Goal: Task Accomplishment & Management: Manage account settings

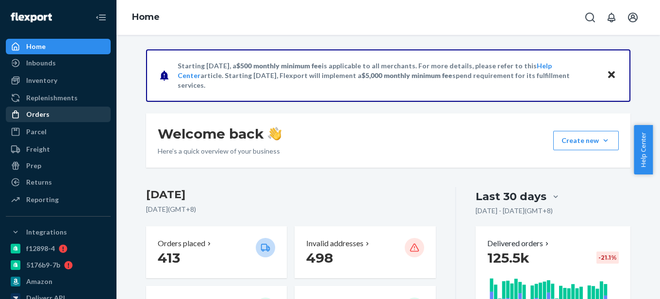
click at [62, 115] on div "Orders" at bounding box center [58, 115] width 103 height 14
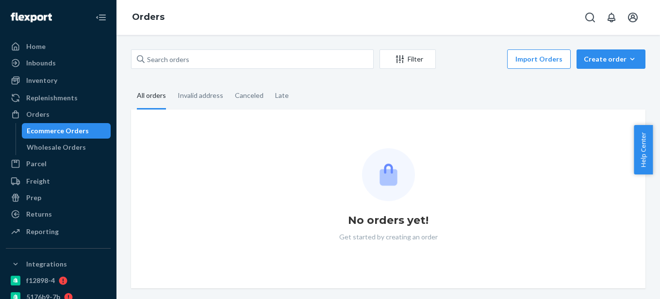
click at [63, 131] on div "Ecommerce Orders" at bounding box center [58, 131] width 62 height 10
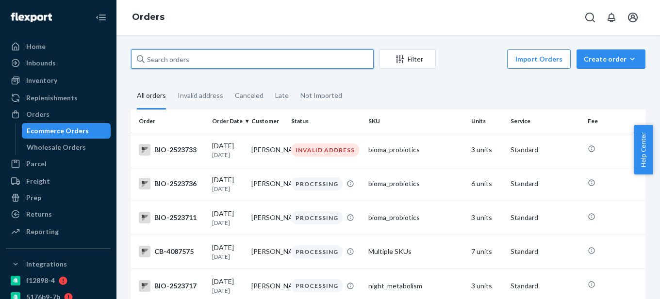
click at [192, 61] on input "text" at bounding box center [252, 58] width 243 height 19
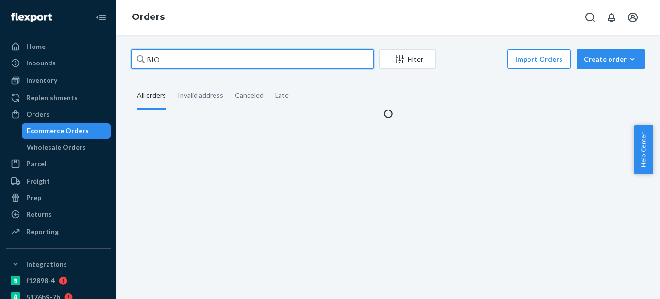
paste input "2457808"
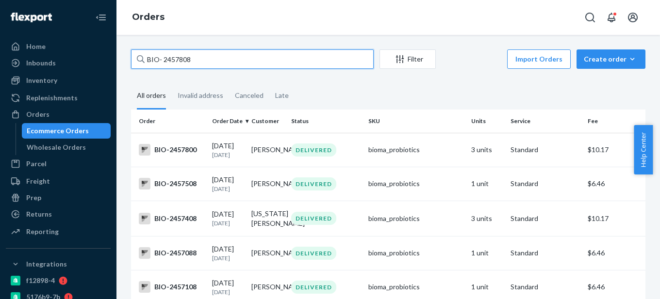
drag, startPoint x: 162, startPoint y: 58, endPoint x: 227, endPoint y: 58, distance: 65.5
click at [227, 58] on input "BIO- 2457808" at bounding box center [252, 58] width 243 height 19
paste input "245788"
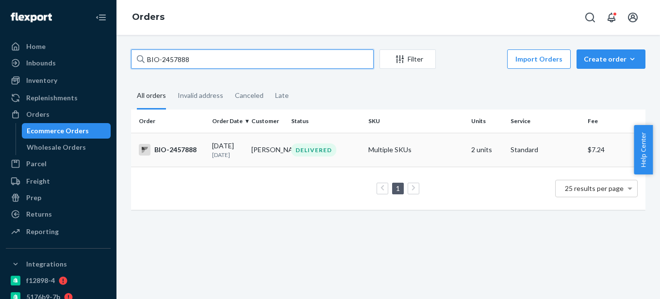
type input "BIO-2457888"
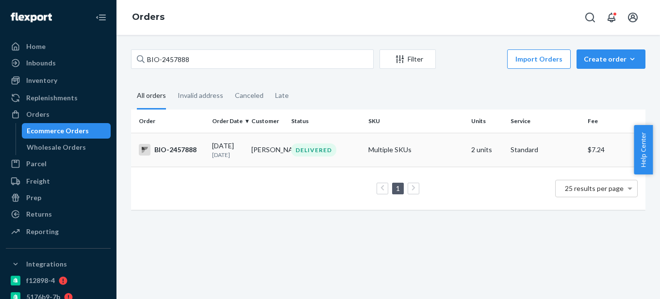
click at [178, 149] on div "BIO-2457888" at bounding box center [172, 150] width 66 height 12
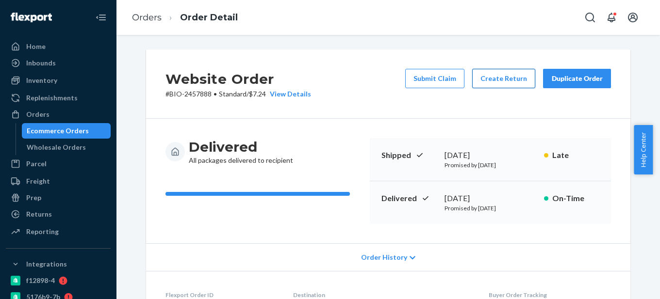
click at [508, 82] on button "Create Return" at bounding box center [503, 78] width 63 height 19
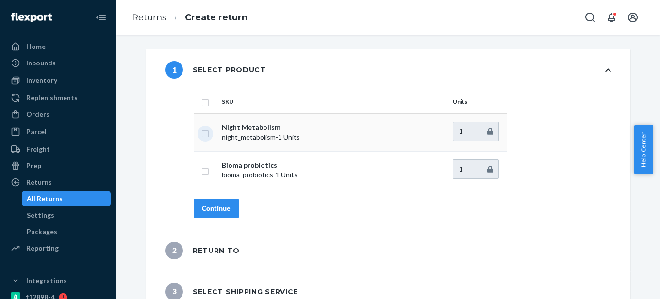
click at [201, 132] on input "checkbox" at bounding box center [205, 133] width 8 height 10
checkbox input "true"
click at [202, 171] on input "checkbox" at bounding box center [205, 170] width 8 height 10
checkbox input "true"
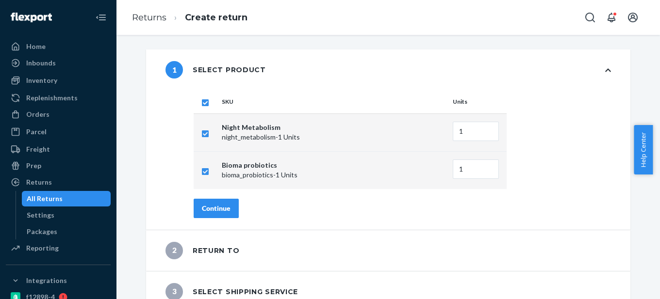
scroll to position [54, 0]
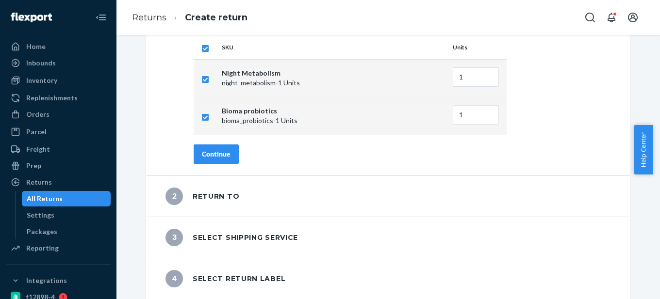
click at [205, 163] on button "Continue" at bounding box center [216, 154] width 45 height 19
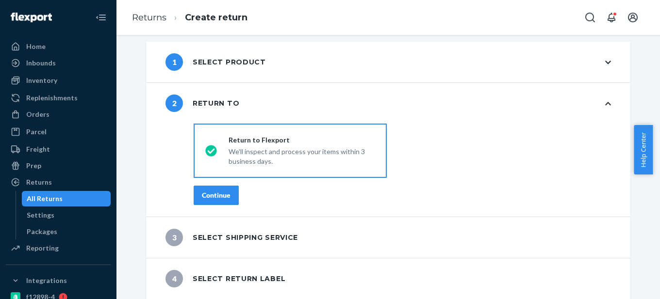
scroll to position [8, 0]
click at [210, 194] on div "Continue" at bounding box center [216, 196] width 29 height 10
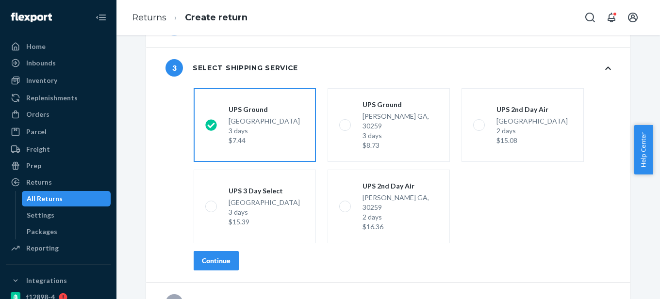
scroll to position [89, 0]
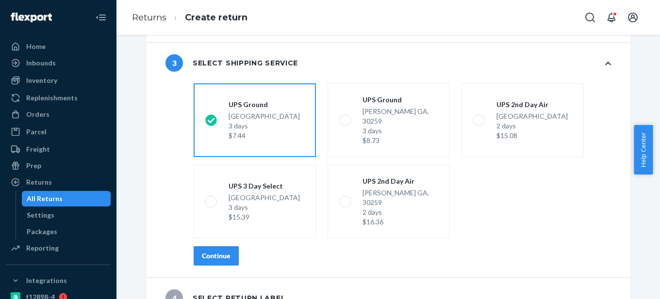
click at [214, 251] on div "Continue" at bounding box center [216, 256] width 29 height 10
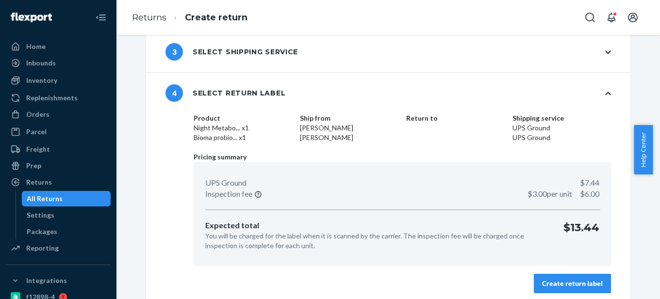
scroll to position [106, 0]
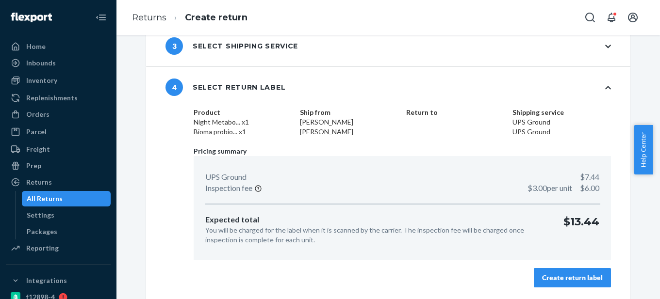
click at [597, 278] on div "Create return label" at bounding box center [572, 278] width 61 height 10
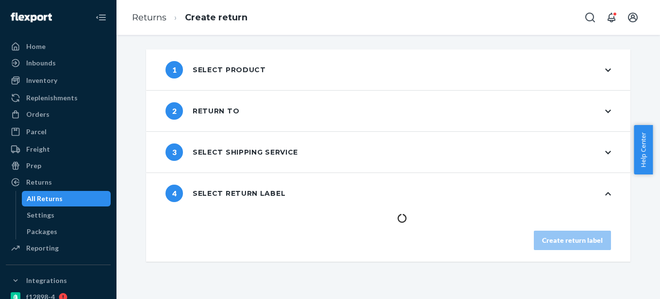
scroll to position [0, 0]
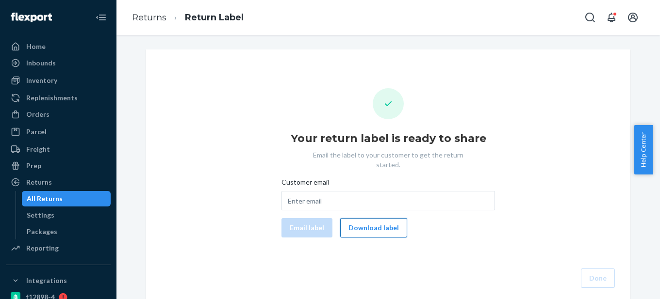
click at [373, 219] on button "Download label" at bounding box center [373, 227] width 67 height 19
click at [61, 119] on div "Orders" at bounding box center [58, 115] width 103 height 14
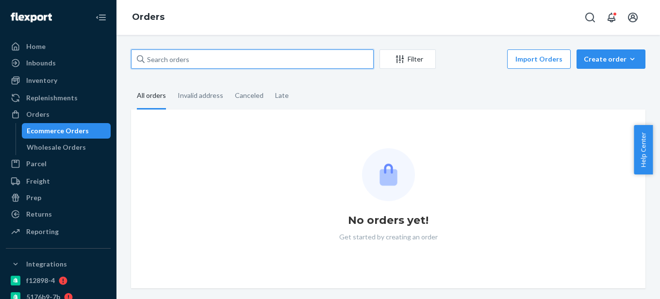
click at [194, 58] on input "text" at bounding box center [252, 58] width 243 height 19
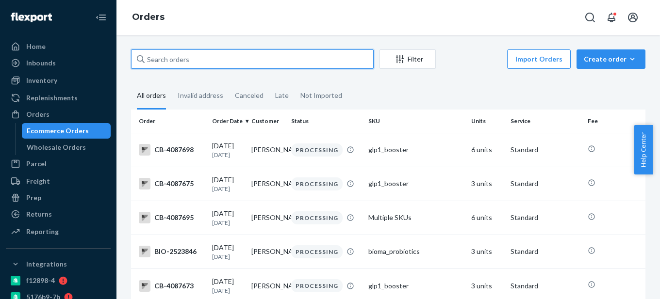
type input "V"
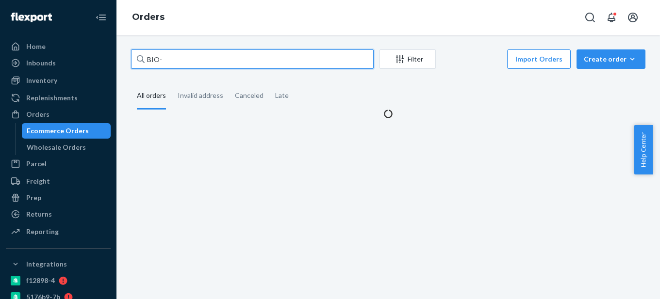
paste input "2506842"
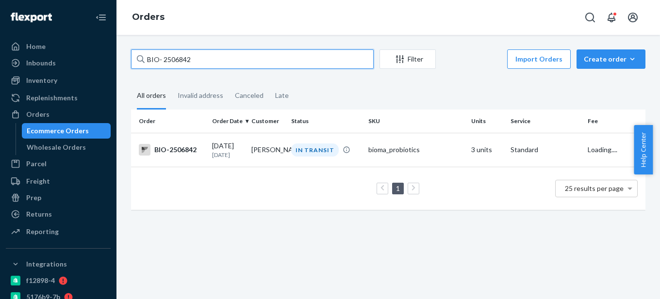
click at [163, 58] on input "BIO- 2506842" at bounding box center [252, 58] width 243 height 19
type input "BIO-2506842"
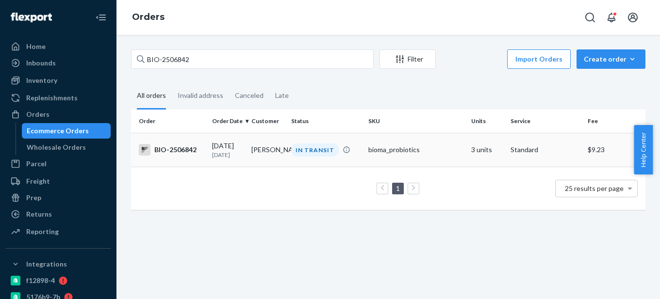
click at [181, 155] on div "BIO-2506842" at bounding box center [172, 150] width 66 height 12
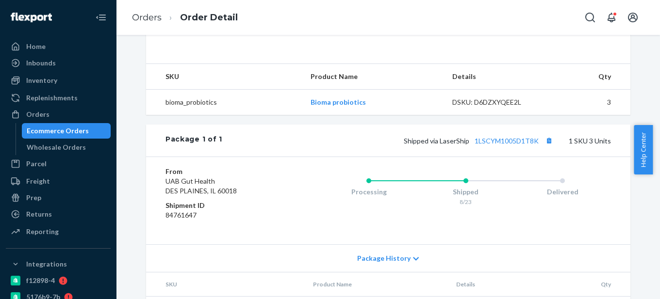
scroll to position [291, 0]
drag, startPoint x: 540, startPoint y: 158, endPoint x: 473, endPoint y: 158, distance: 67.0
click at [473, 144] on span "Shipped via LaserShip 1LSCYM1005D1T8K" at bounding box center [479, 140] width 151 height 8
copy link "1LSCYM1005D1T8K"
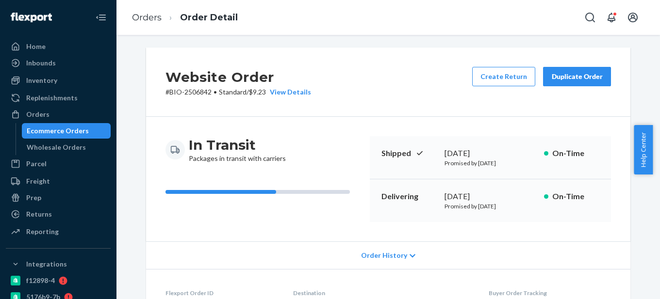
scroll to position [0, 0]
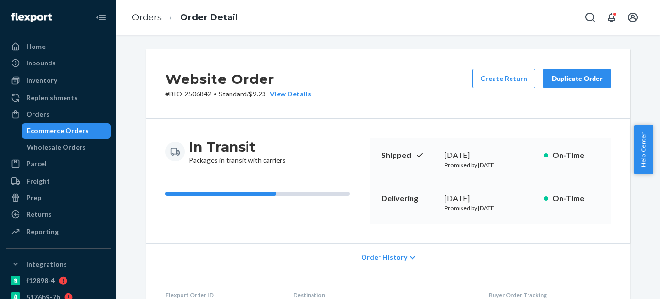
click at [65, 130] on div "Ecommerce Orders" at bounding box center [58, 131] width 62 height 10
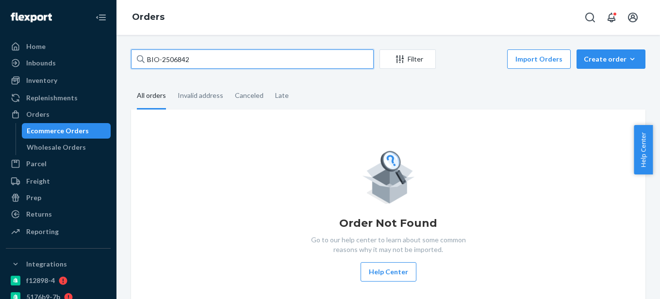
drag, startPoint x: 162, startPoint y: 57, endPoint x: 230, endPoint y: 57, distance: 67.9
click at [230, 57] on input "BIO-2506842" at bounding box center [252, 58] width 243 height 19
paste input "15716"
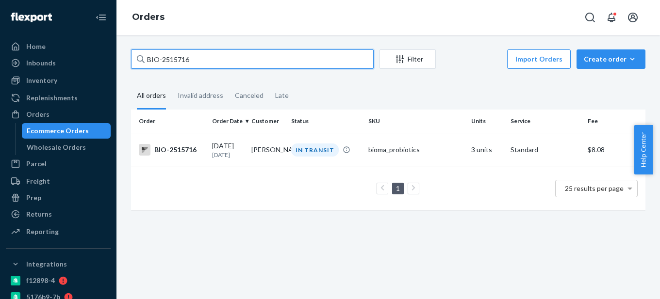
type input "BIO-2515716"
